Goal: Task Accomplishment & Management: Manage account settings

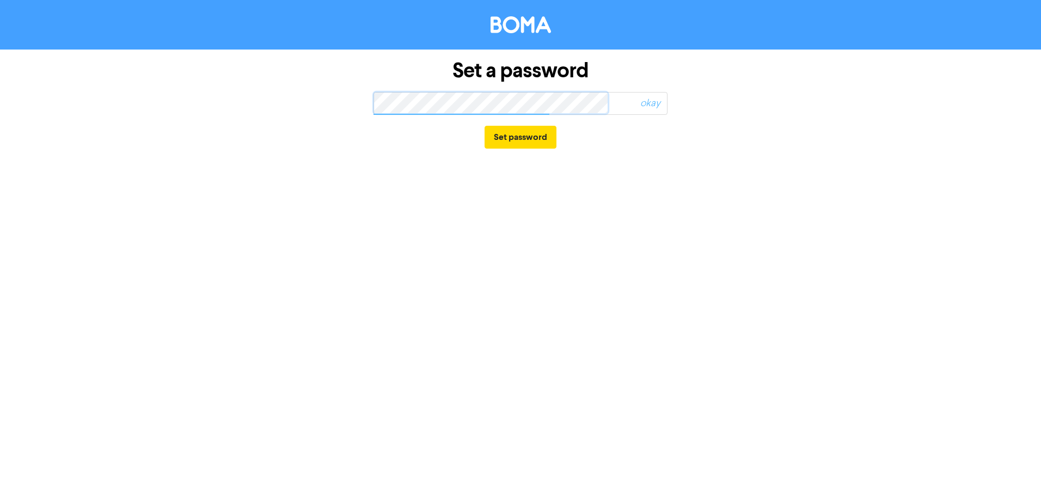
click at [485, 126] on button "Set password" at bounding box center [521, 137] width 72 height 23
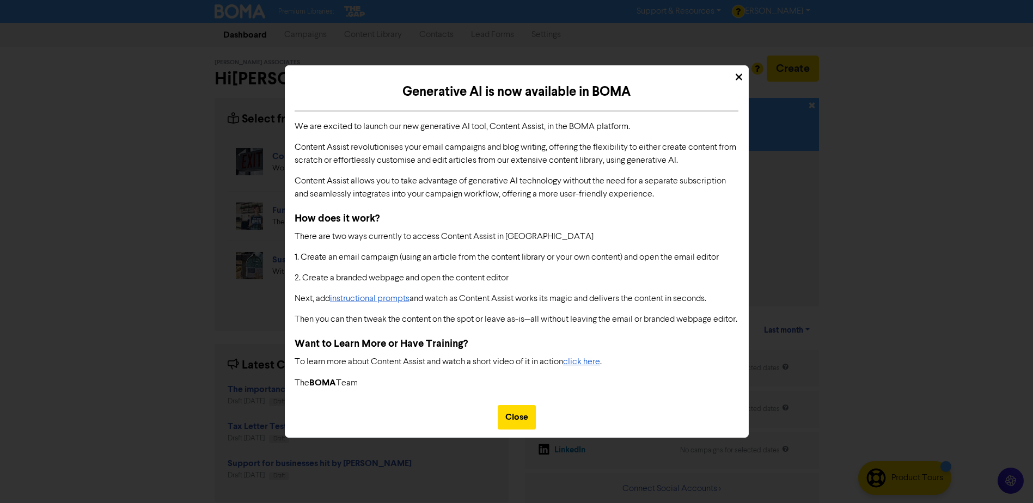
click at [736, 72] on icon at bounding box center [739, 77] width 7 height 10
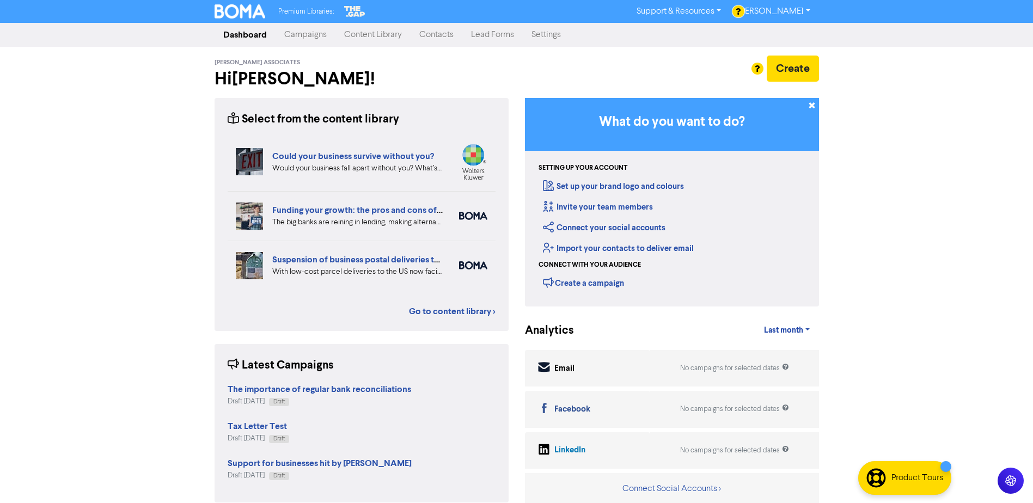
click at [712, 12] on link "Support & Resources" at bounding box center [679, 11] width 102 height 17
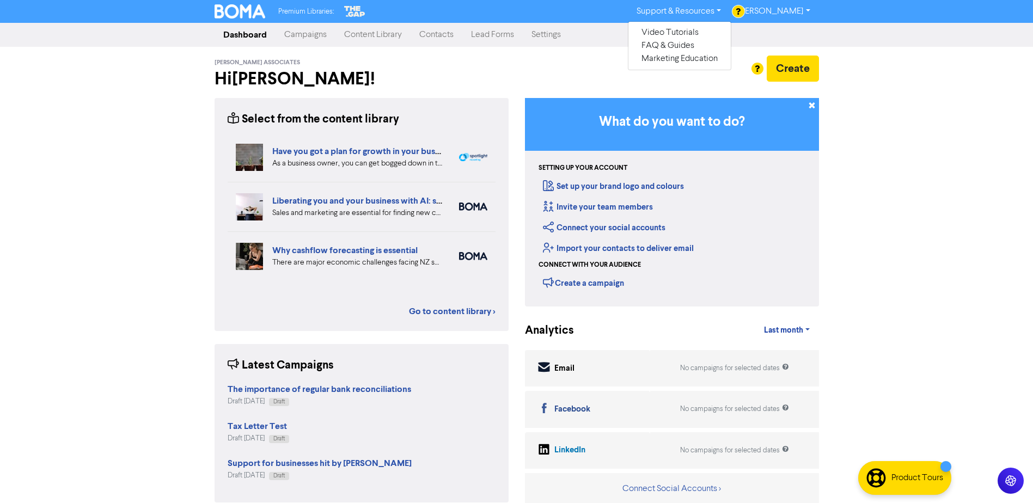
click at [775, 10] on link "[PERSON_NAME]" at bounding box center [774, 11] width 89 height 17
click at [544, 36] on link "Settings" at bounding box center [546, 35] width 47 height 22
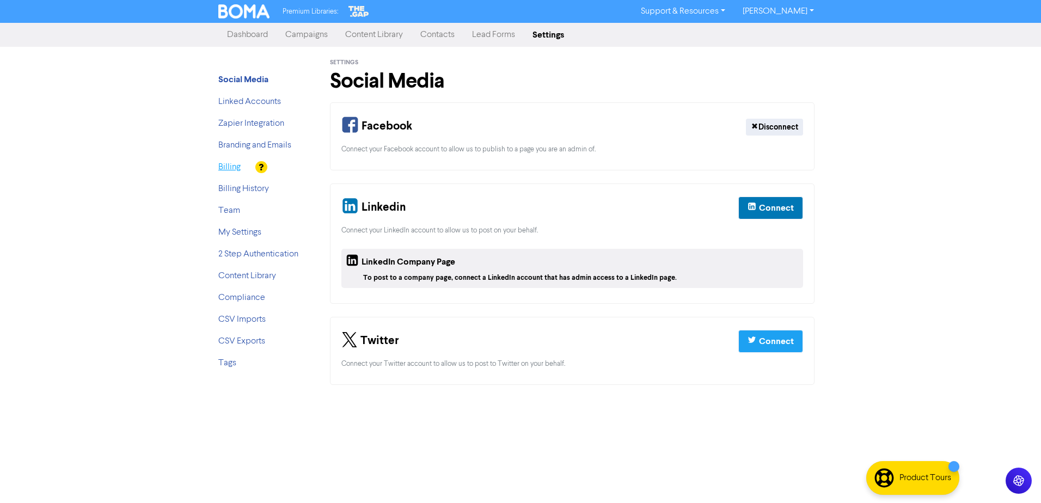
click at [230, 169] on link "Billing" at bounding box center [229, 167] width 22 height 9
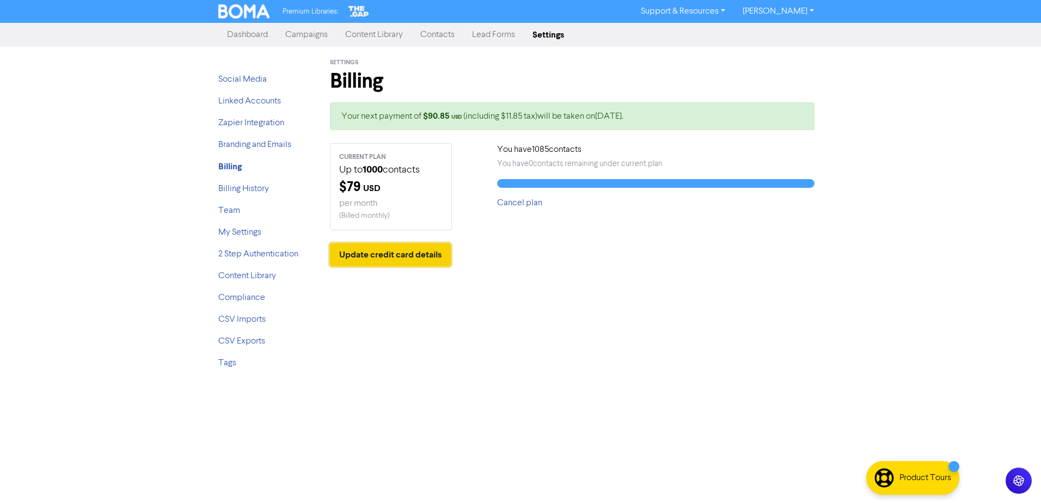
click at [405, 257] on button "Update credit card details" at bounding box center [390, 254] width 121 height 23
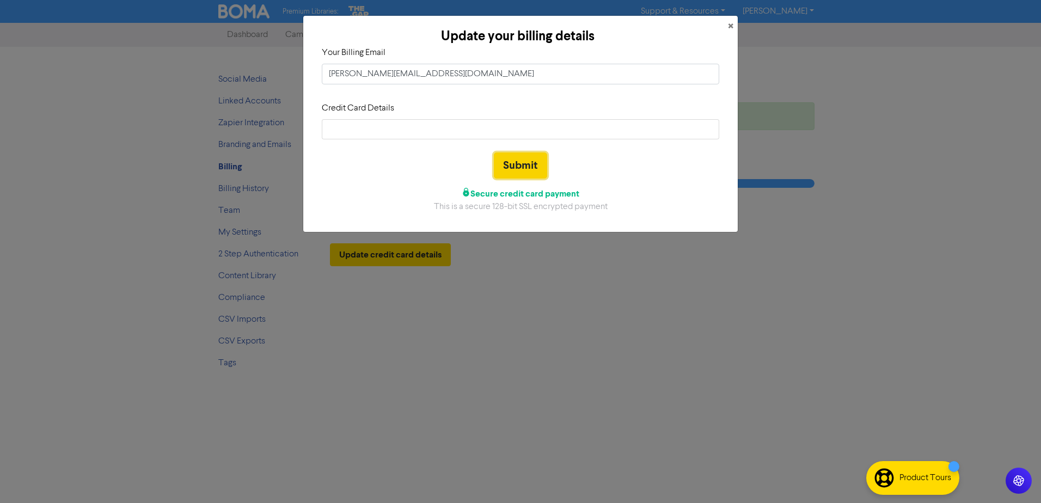
click at [526, 164] on button "Submit" at bounding box center [520, 166] width 53 height 26
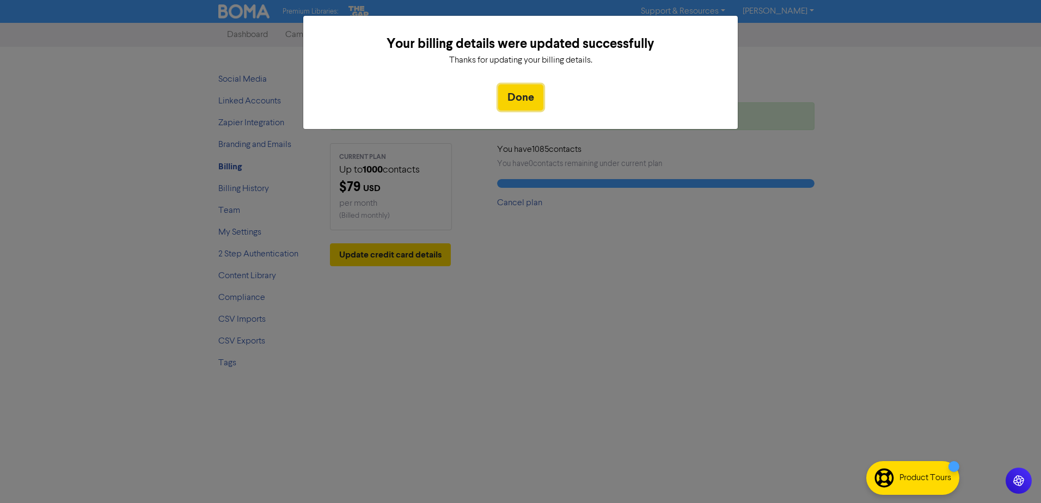
click at [523, 98] on button "Done" at bounding box center [520, 97] width 45 height 26
